Goal: Navigation & Orientation: Understand site structure

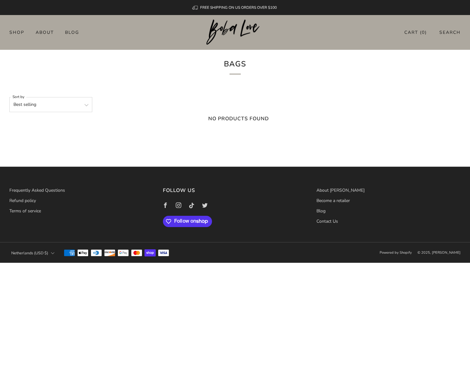
click at [226, 37] on img at bounding box center [234, 32] width 57 height 26
click at [231, 33] on img at bounding box center [234, 32] width 57 height 26
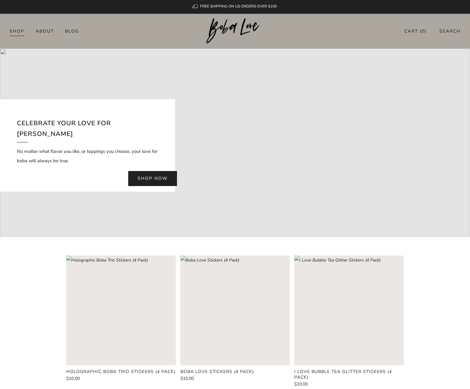
click at [16, 34] on link "Shop" at bounding box center [16, 31] width 15 height 10
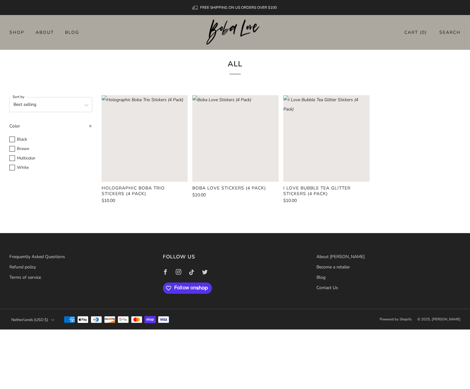
click at [225, 34] on img at bounding box center [234, 32] width 57 height 26
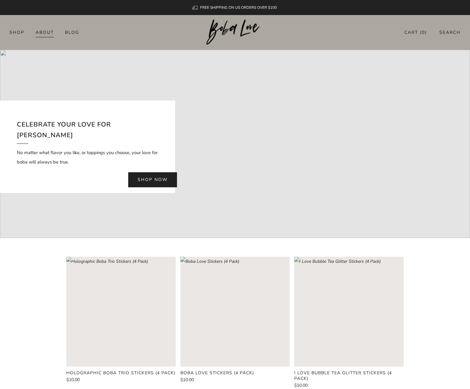
click at [44, 30] on link "About" at bounding box center [45, 32] width 18 height 10
